Goal: Information Seeking & Learning: Learn about a topic

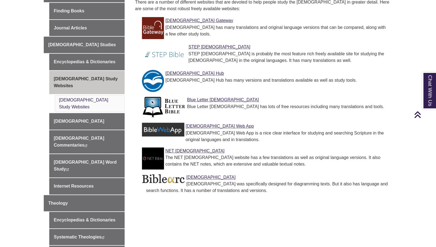
scroll to position [182, 0]
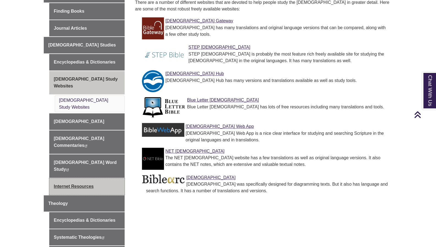
click at [82, 178] on link "Internet Resources" at bounding box center [87, 186] width 76 height 16
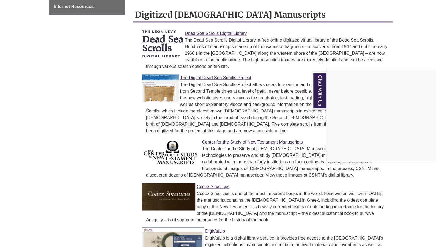
scroll to position [467, 0]
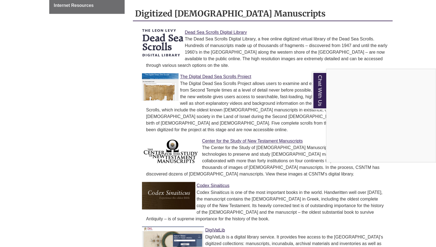
click at [212, 158] on div "Chat With Us" at bounding box center [218, 123] width 436 height 247
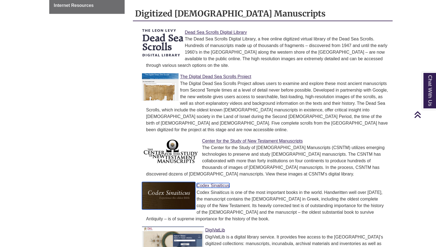
click at [219, 183] on link "Codex Sinaiticus" at bounding box center [213, 185] width 33 height 5
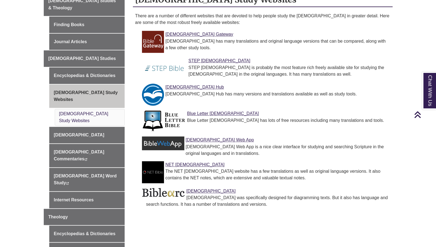
scroll to position [165, 0]
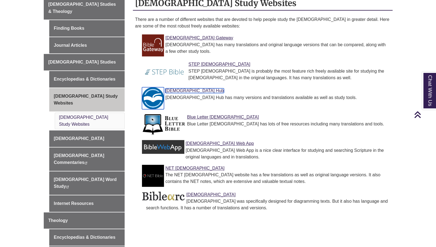
click at [178, 88] on link "[DEMOGRAPHIC_DATA] Hub" at bounding box center [194, 90] width 59 height 5
